Goal: Find specific page/section: Find specific page/section

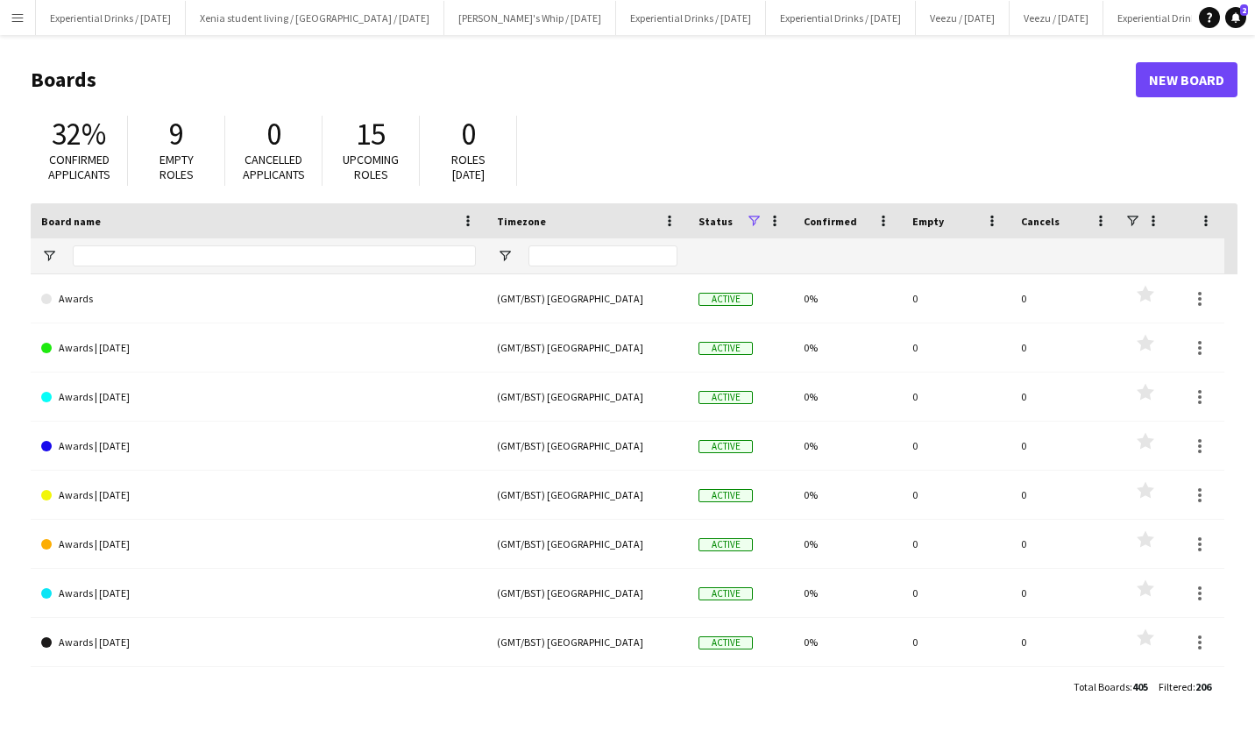
click at [14, 22] on app-icon "Menu" at bounding box center [18, 18] width 14 height 14
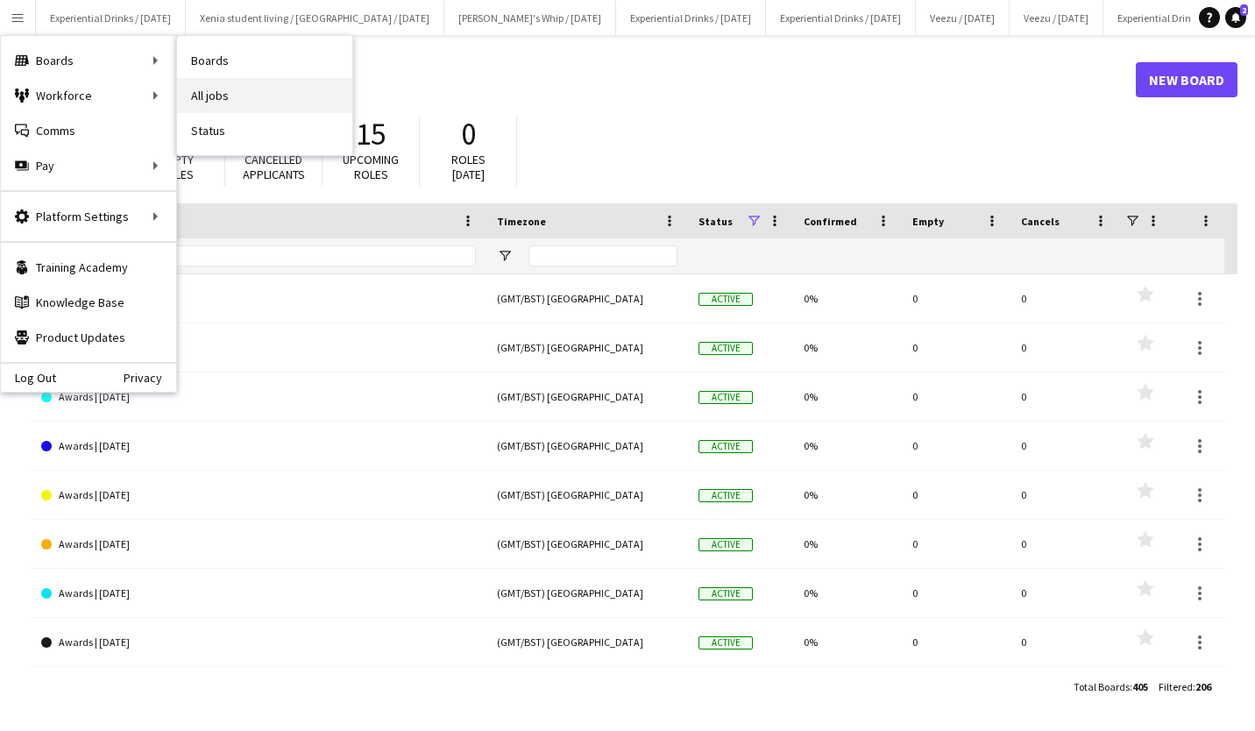
click at [220, 111] on link "All jobs" at bounding box center [264, 95] width 175 height 35
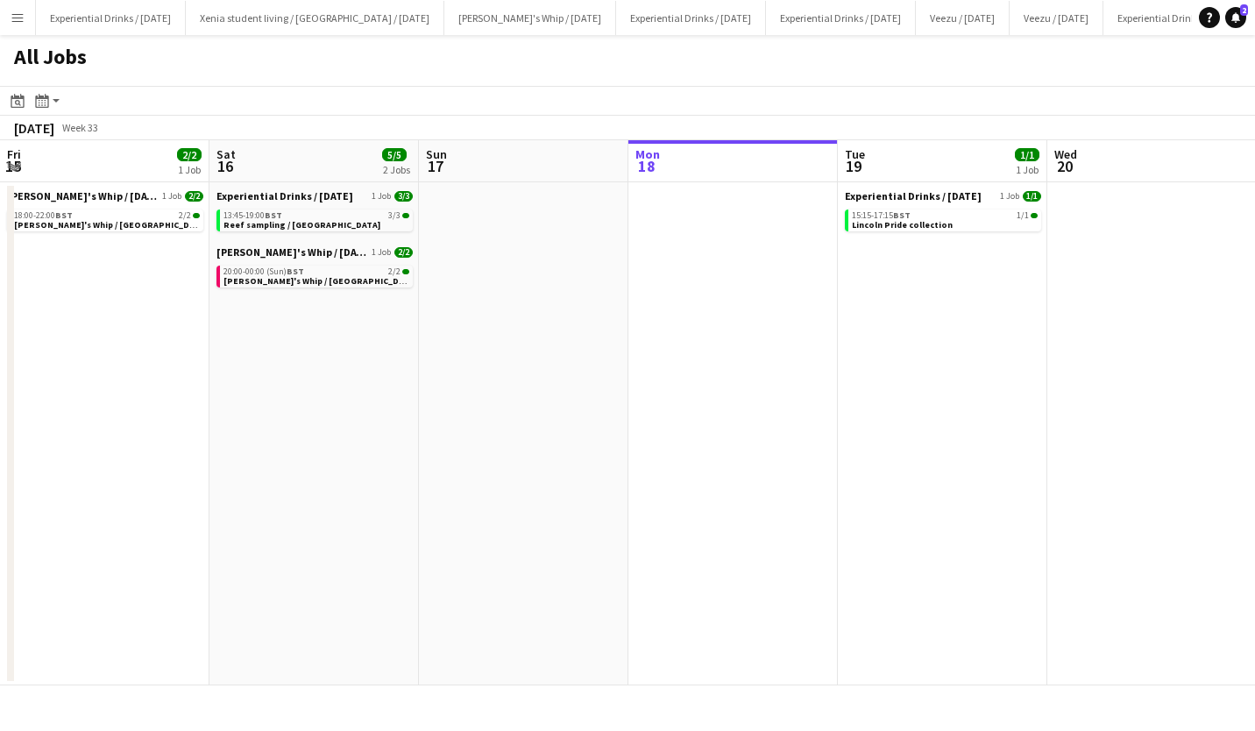
scroll to position [0, 419]
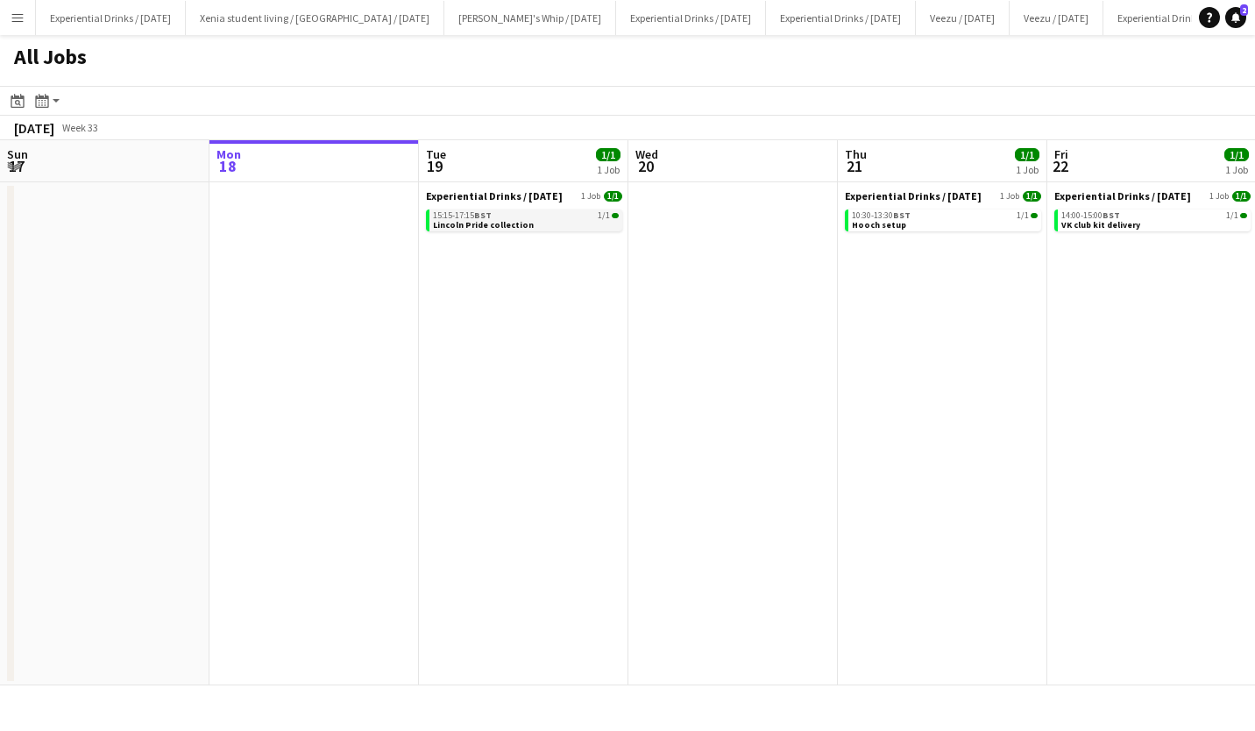
click at [502, 221] on span "Lincoln Pride collection" at bounding box center [483, 224] width 101 height 11
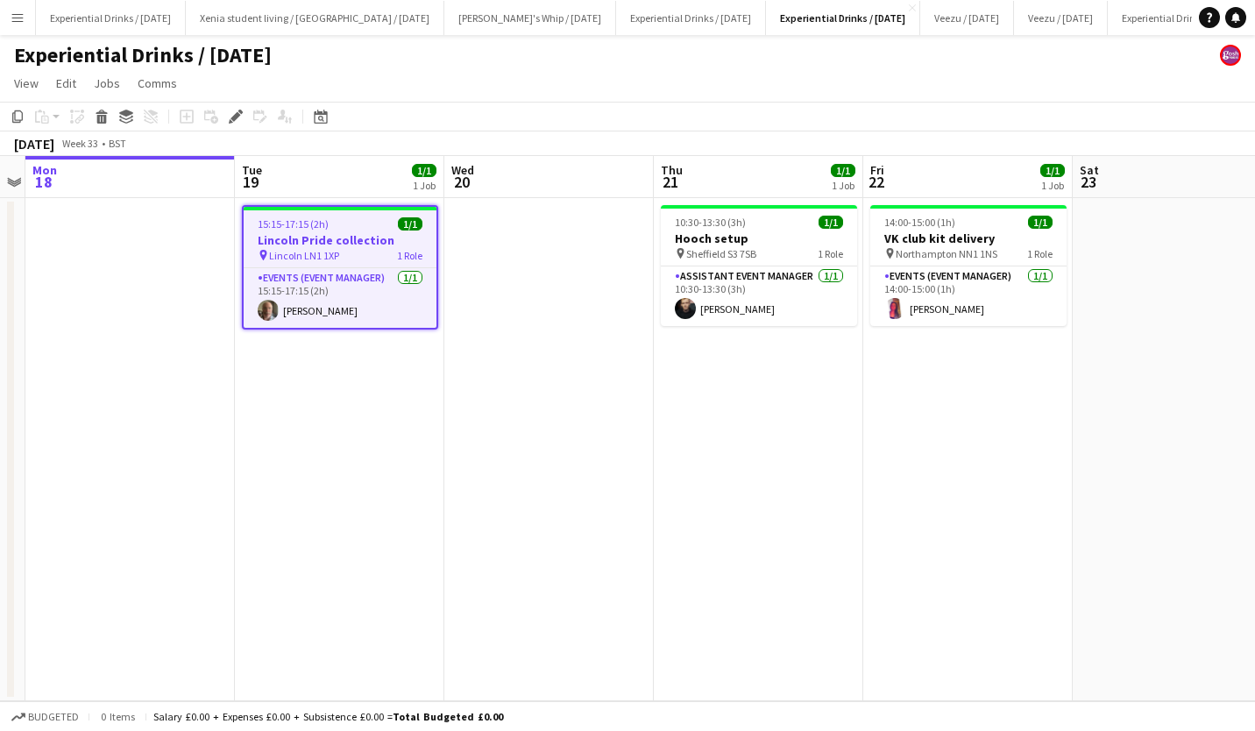
scroll to position [0, 436]
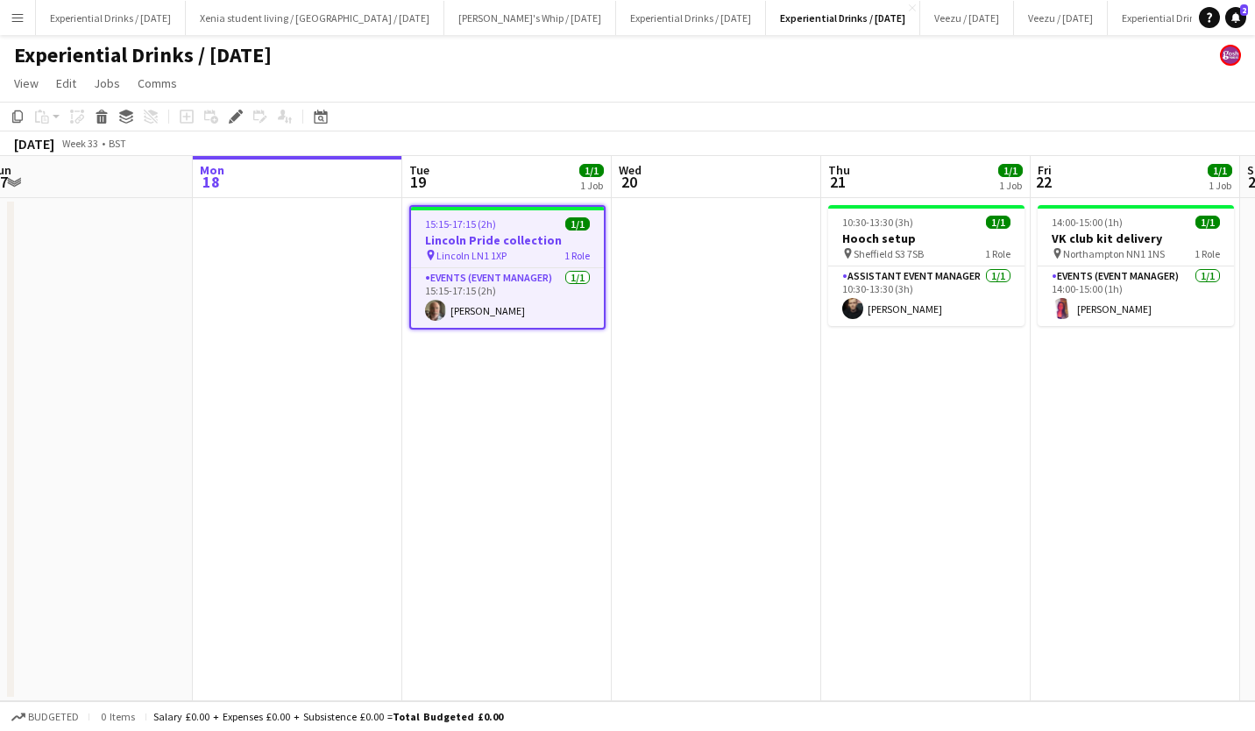
drag, startPoint x: 651, startPoint y: 107, endPoint x: 448, endPoint y: 534, distance: 472.6
click at [448, 534] on app-date-cell "15:15-17:15 (2h) 1/1 Lincoln Pride collection pin Lincoln LN1 1XP 1 Role Events…" at bounding box center [507, 449] width 210 height 503
